Goal: Find specific page/section: Find specific page/section

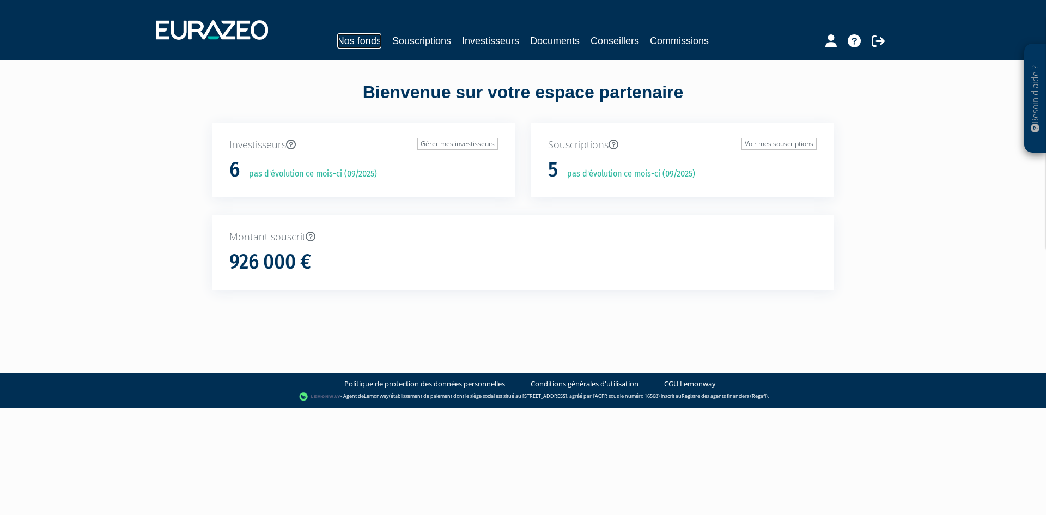
click at [368, 41] on link "Nos fonds" at bounding box center [359, 40] width 44 height 15
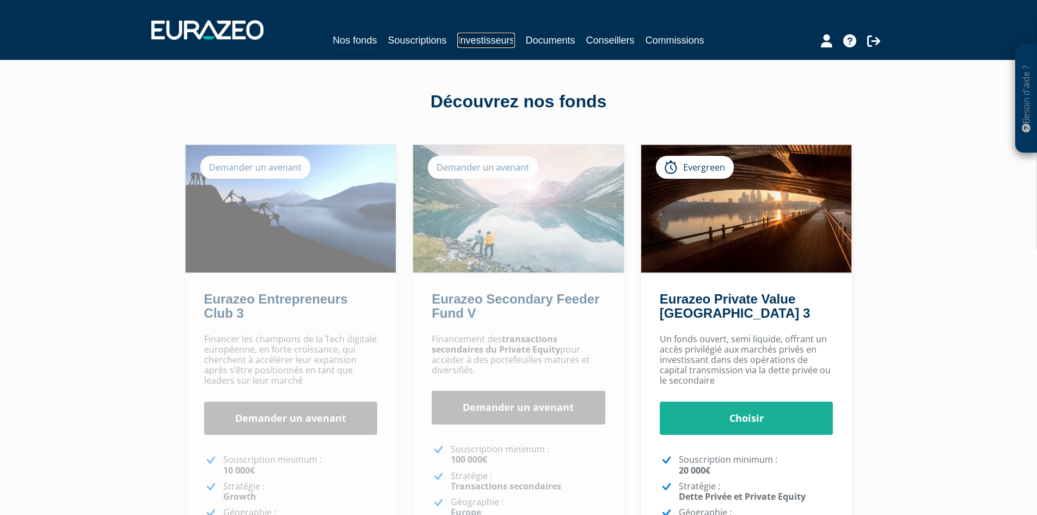
click at [468, 38] on link "Investisseurs" at bounding box center [485, 40] width 57 height 15
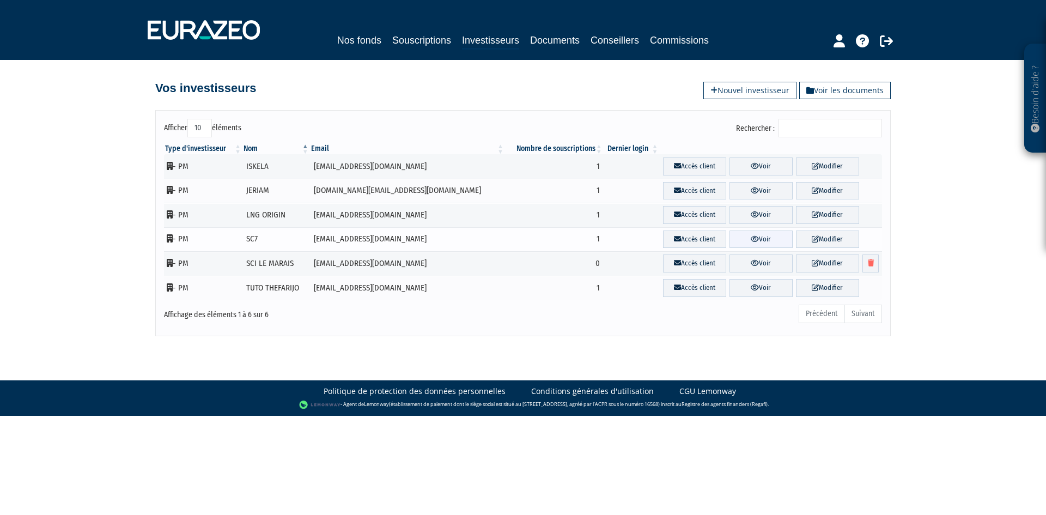
click at [754, 238] on link "Voir" at bounding box center [760, 239] width 63 height 18
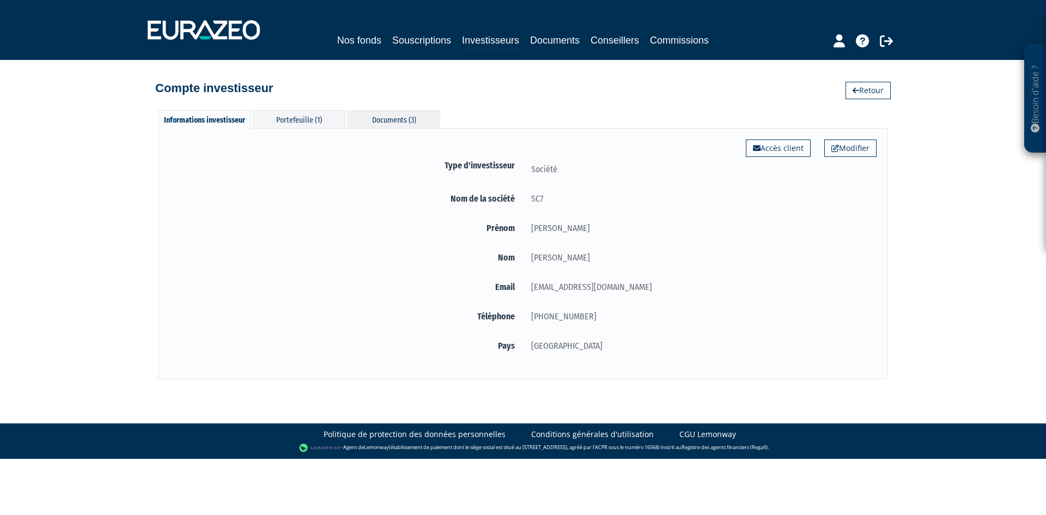
click at [415, 118] on div "Documents (3)" at bounding box center [393, 119] width 93 height 18
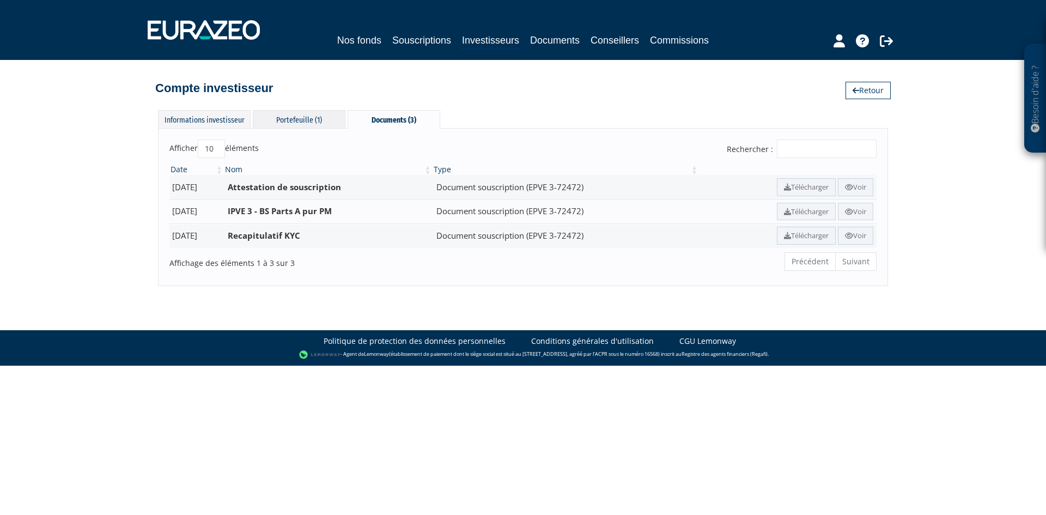
click at [310, 121] on div "Portefeuille (1)" at bounding box center [299, 119] width 93 height 18
